Goal: Find specific page/section: Find specific page/section

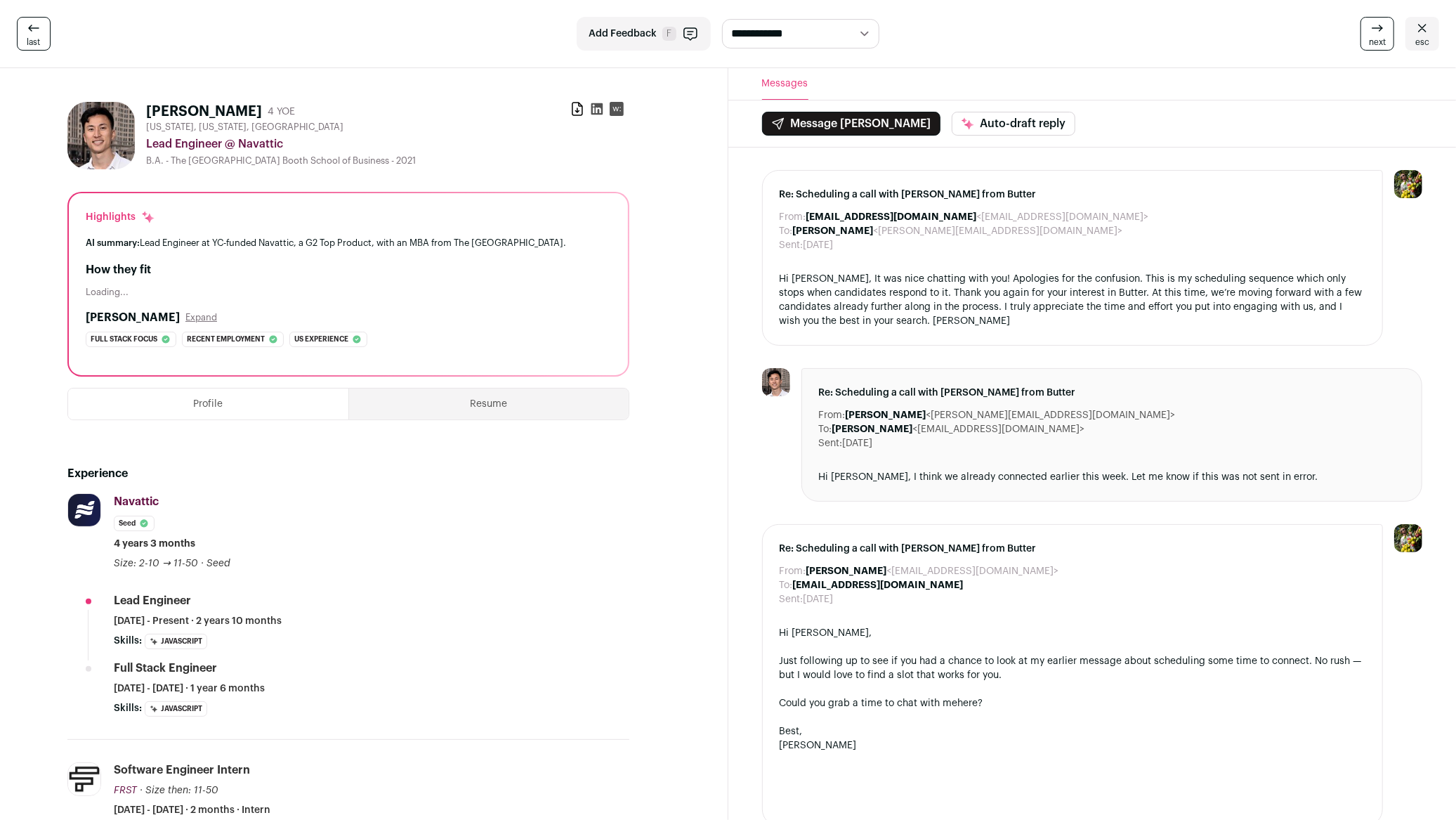
click at [1428, 17] on link "esc" at bounding box center [1422, 33] width 33 height 33
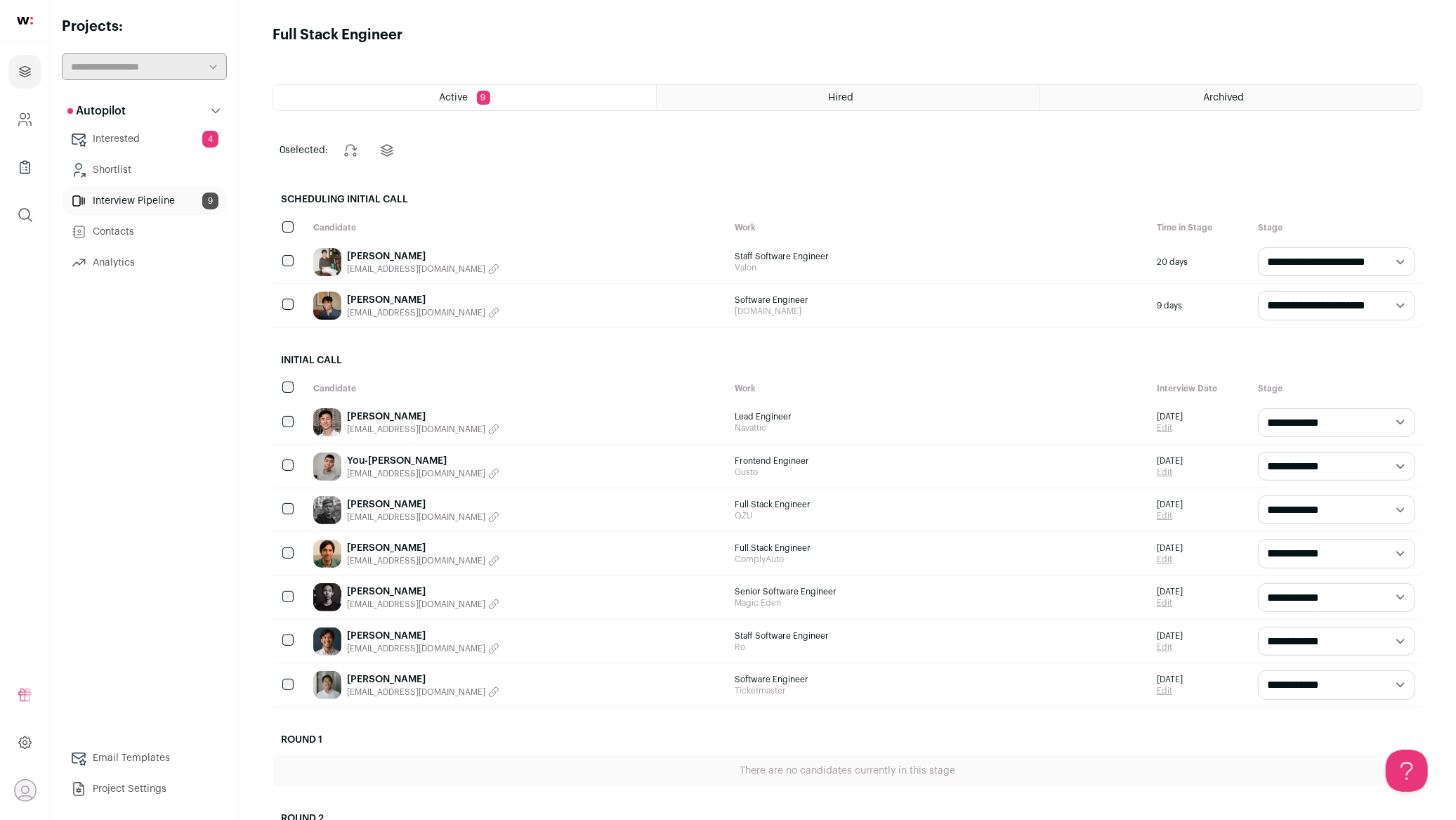
click at [503, 557] on div "[PERSON_NAME] [EMAIL_ADDRESS][DOMAIN_NAME]" at bounding box center [517, 553] width 423 height 43
click at [357, 547] on link "[PERSON_NAME]" at bounding box center [423, 548] width 153 height 14
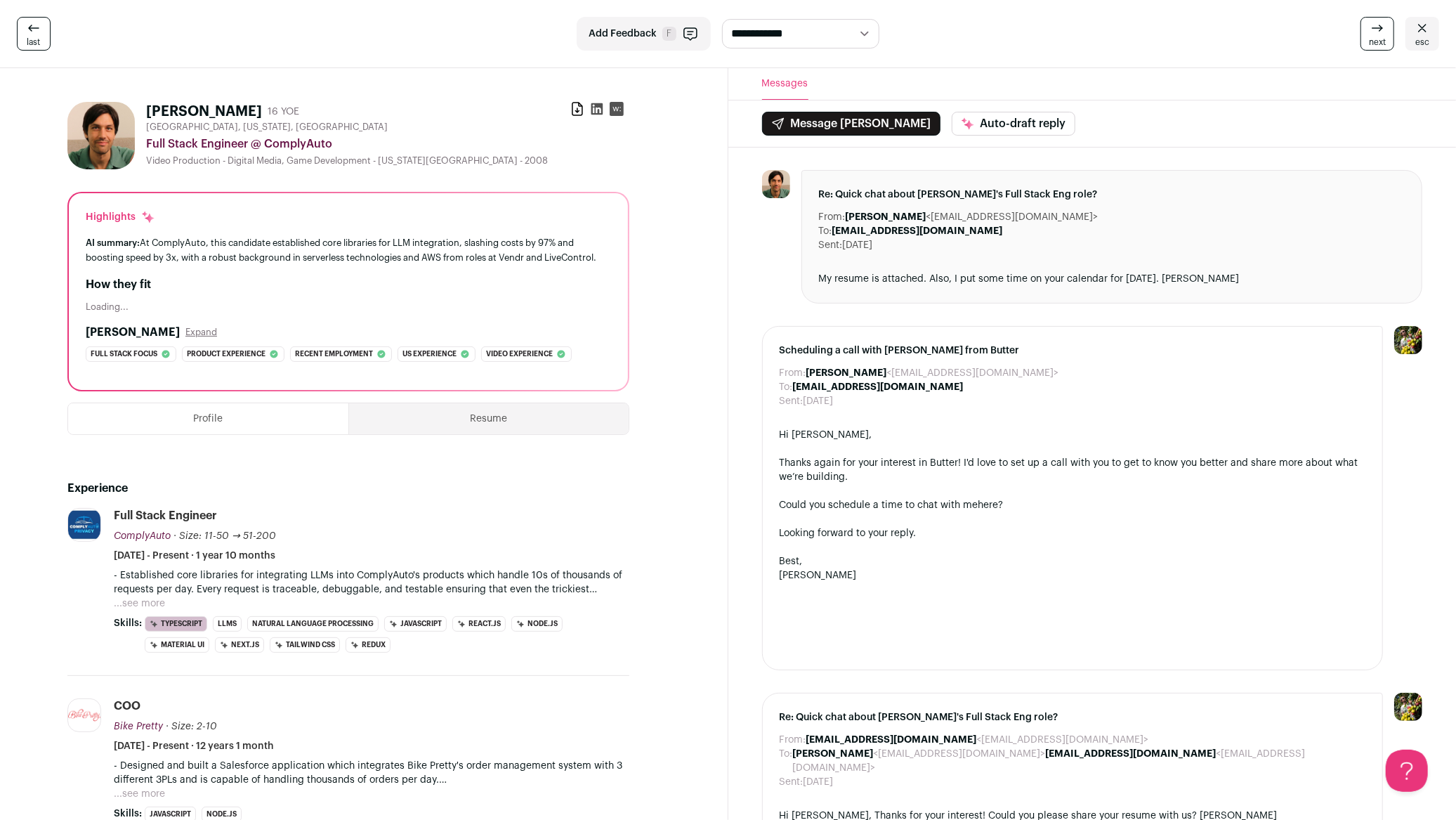
click at [600, 106] on icon at bounding box center [598, 109] width 12 height 12
click at [124, 290] on h2 "How they fit" at bounding box center [348, 284] width 526 height 17
click at [486, 413] on button "Resume" at bounding box center [489, 419] width 279 height 31
